Goal: Transaction & Acquisition: Obtain resource

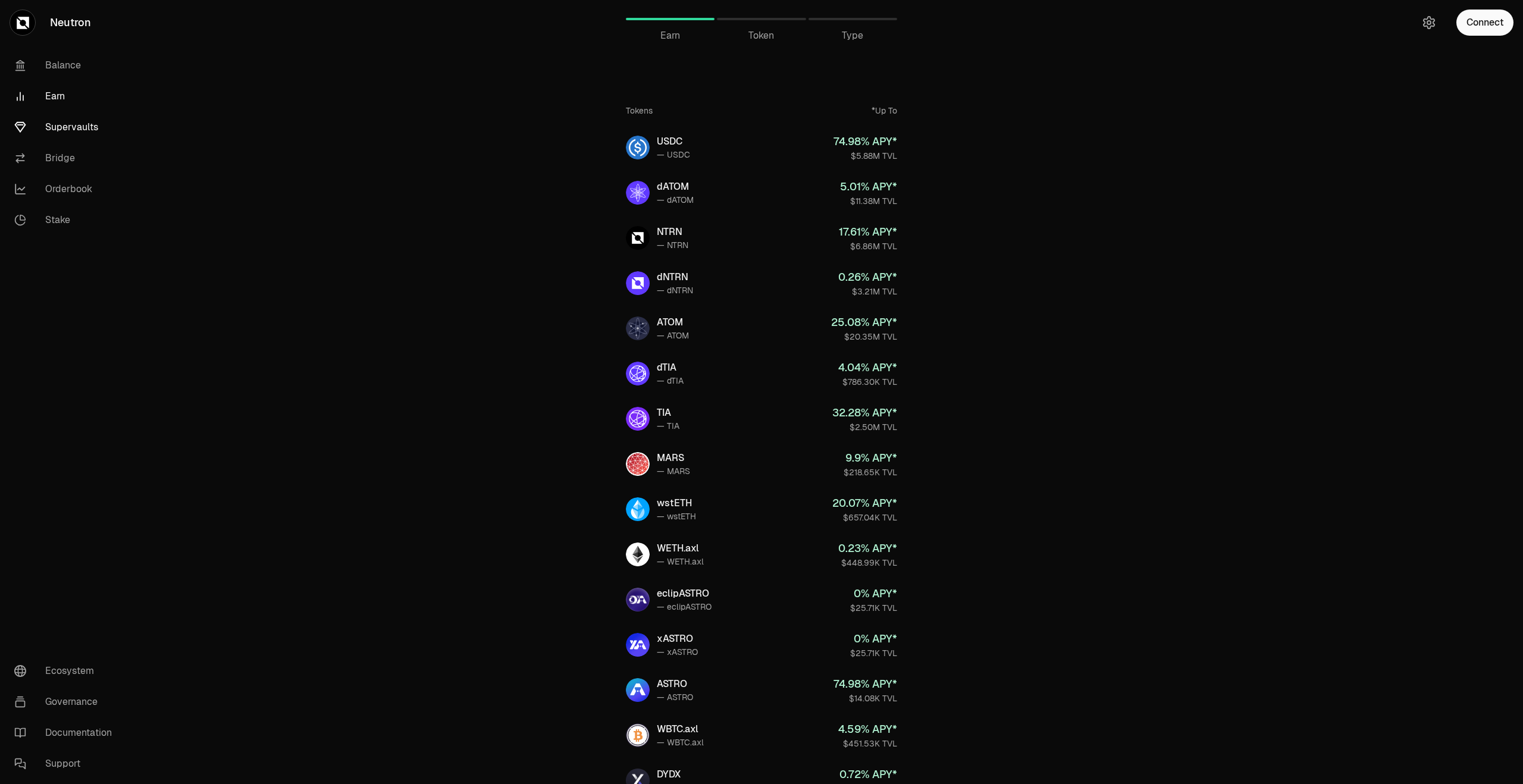
click at [79, 121] on link "Supervaults" at bounding box center [66, 127] width 123 height 31
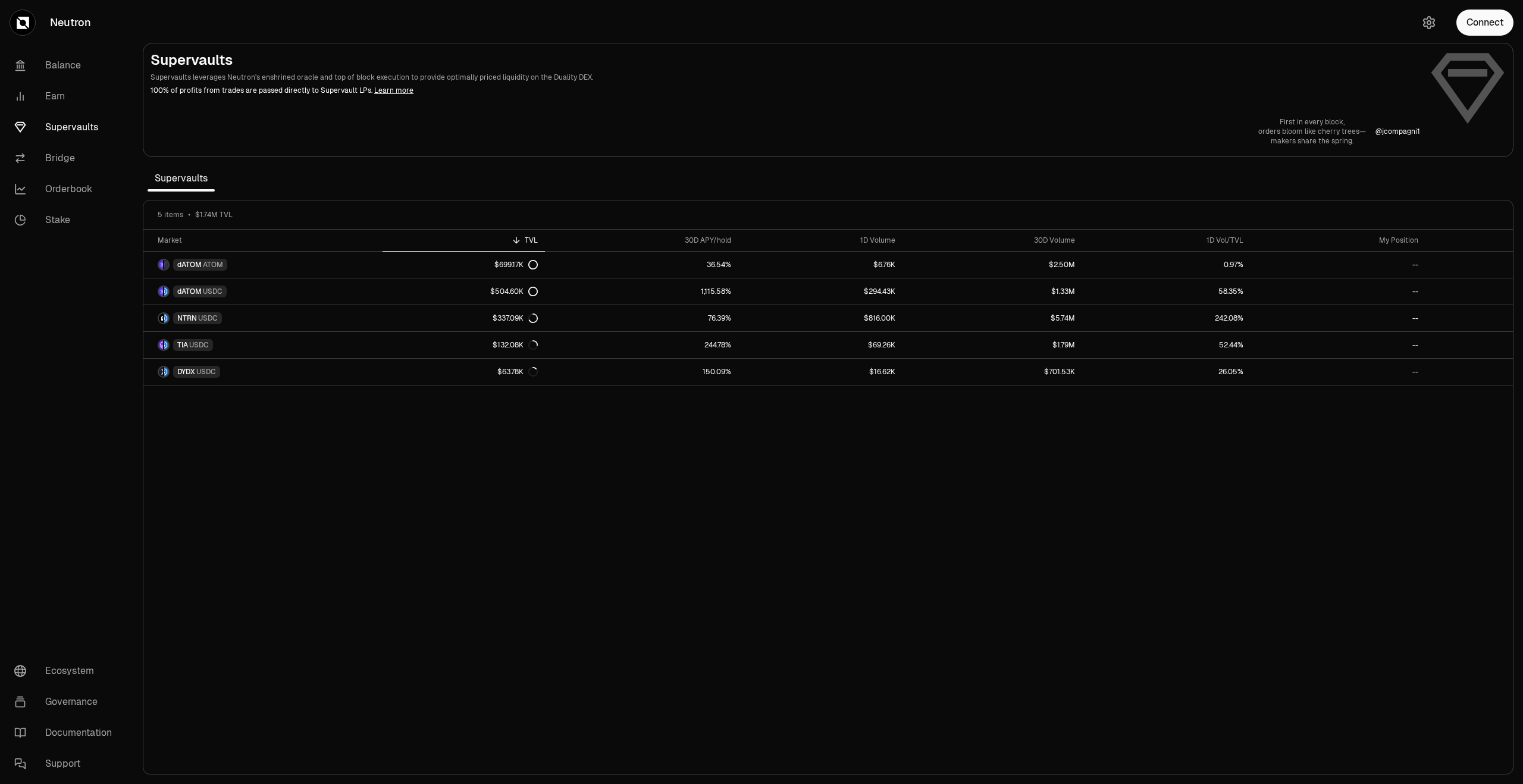
click at [1463, 36] on div "Connect" at bounding box center [1466, 22] width 114 height 45
click at [1467, 30] on button "Connect" at bounding box center [1486, 22] width 57 height 26
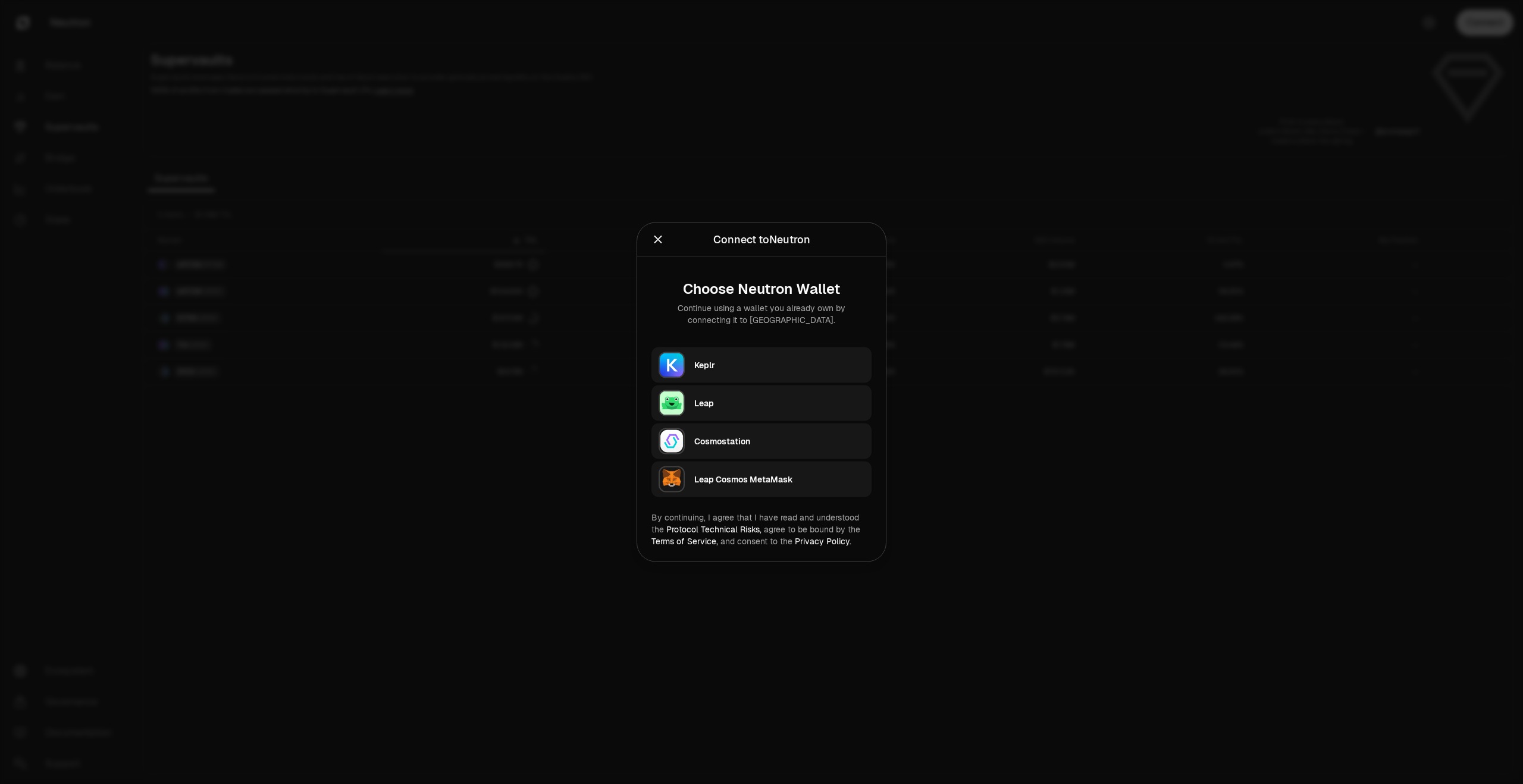
click at [762, 364] on div "Keplr" at bounding box center [779, 365] width 170 height 11
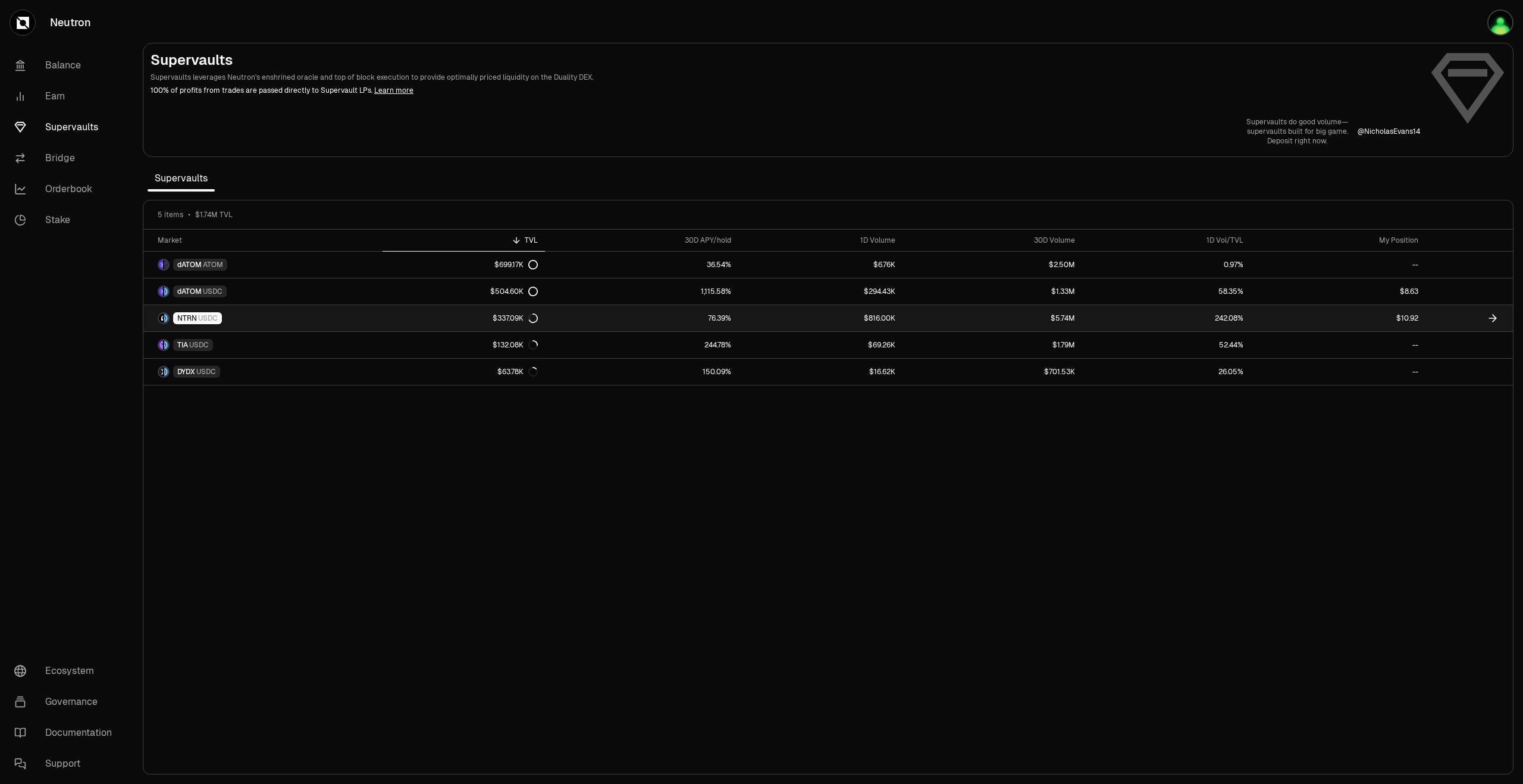
click at [1321, 315] on link "$10.92" at bounding box center [1338, 318] width 175 height 26
